Goal: Transaction & Acquisition: Register for event/course

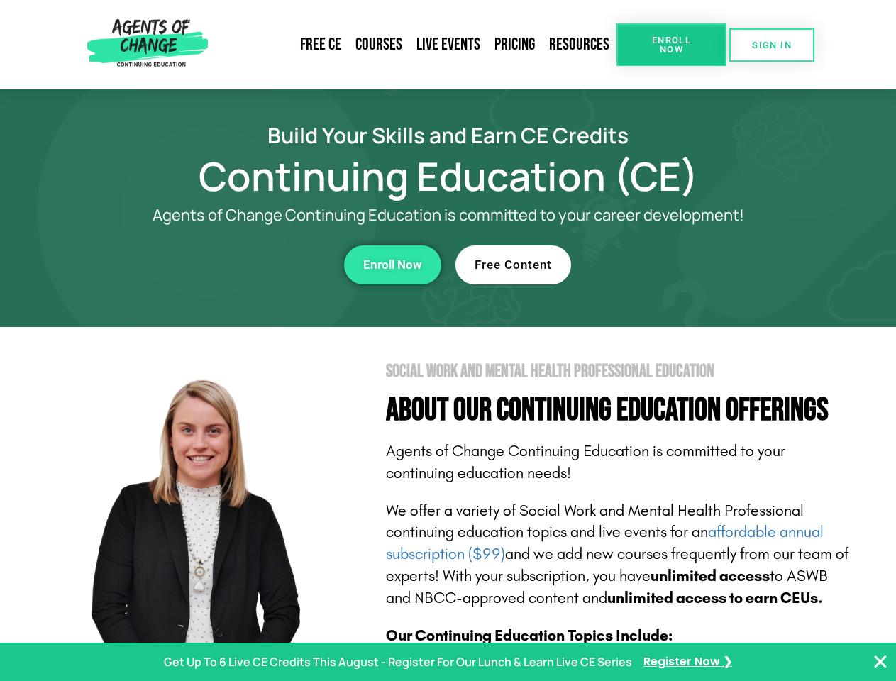
click at [448, 341] on section "Social Work and Mental Health Professional Education About Our Continuing Educa…" at bounding box center [448, 625] width 896 height 596
click at [671, 45] on span "Enroll Now" at bounding box center [671, 44] width 65 height 18
click at [772, 45] on span "SIGN IN" at bounding box center [772, 44] width 40 height 9
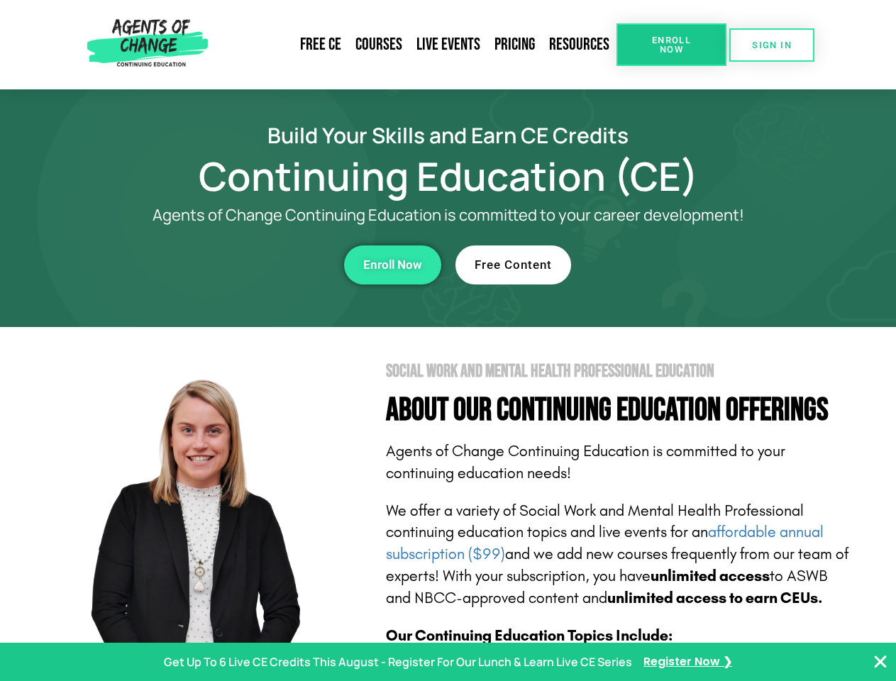
click at [246, 265] on div "Enroll Now" at bounding box center [246, 265] width 390 height 39
click at [392, 265] on span "Enroll Now" at bounding box center [392, 265] width 59 height 12
